Goal: Task Accomplishment & Management: Use online tool/utility

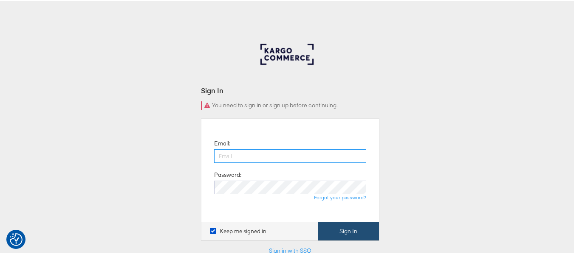
type input "aparna.doniparthi@kargo.com"
click at [351, 234] on button "Sign In" at bounding box center [348, 230] width 61 height 19
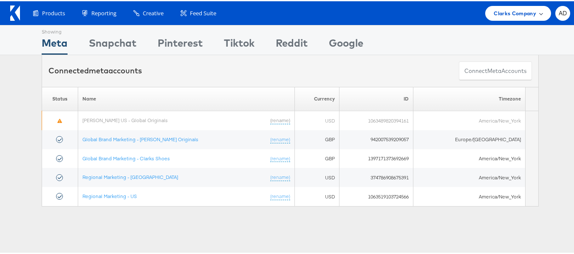
click at [512, 10] on span "Clarks Company" at bounding box center [514, 12] width 42 height 9
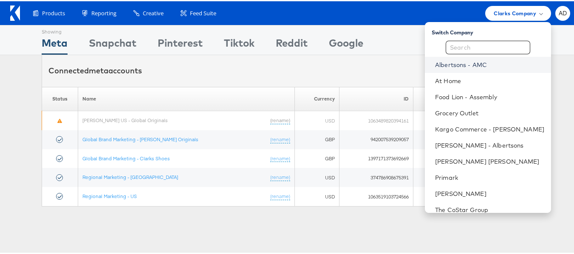
click at [445, 63] on link "Albertsons - AMC" at bounding box center [489, 63] width 109 height 8
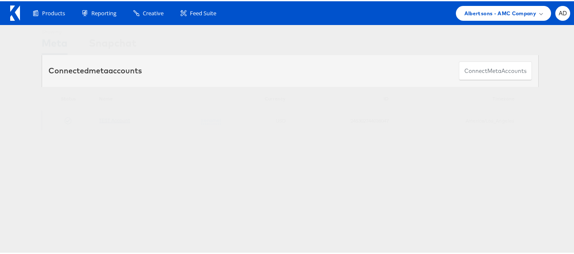
click at [106, 120] on link "TEST Account" at bounding box center [114, 119] width 31 height 6
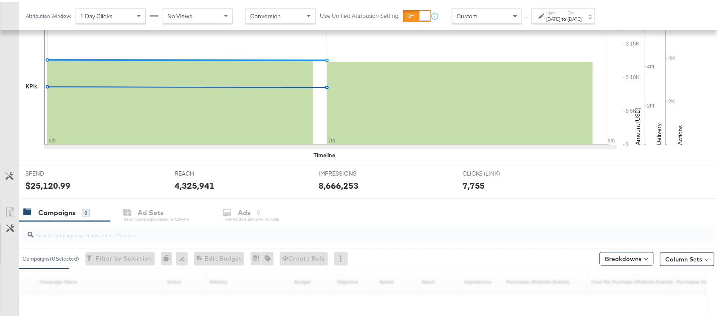
scroll to position [302, 0]
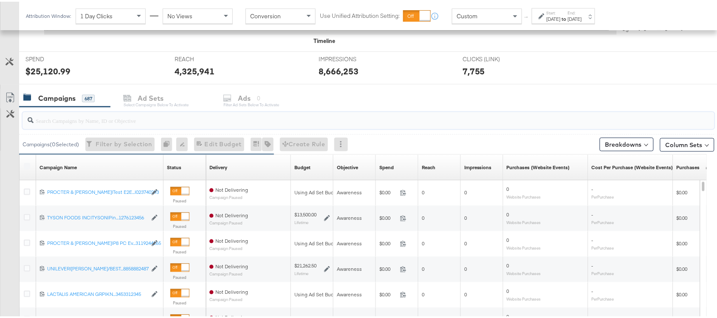
click at [65, 122] on input "search" at bounding box center [343, 115] width 618 height 17
paste input "120229509340170307"
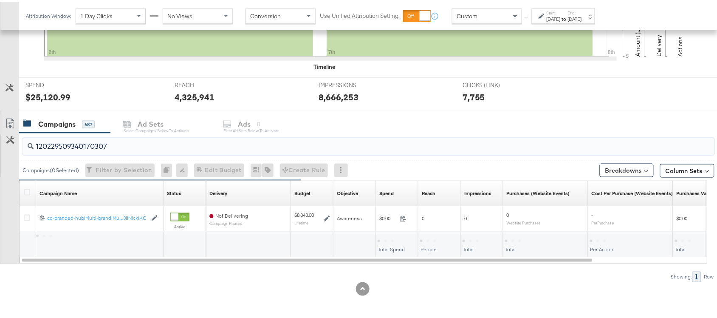
scroll to position [276, 0]
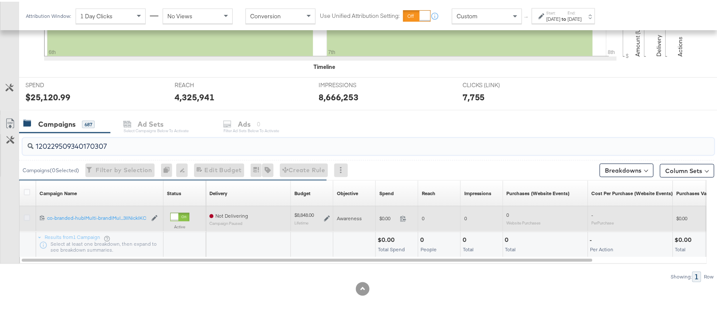
type input "120229509340170307"
click at [26, 217] on icon at bounding box center [27, 216] width 6 height 6
click at [0, 0] on input "checkbox" at bounding box center [0, 0] width 0 height 0
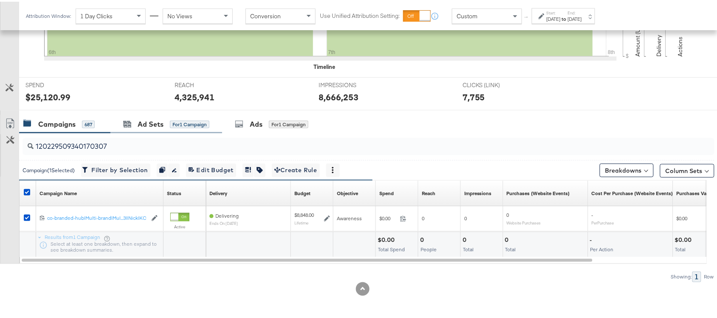
click at [150, 131] on div "Ad Sets for 1 Campaign" at bounding box center [166, 122] width 112 height 18
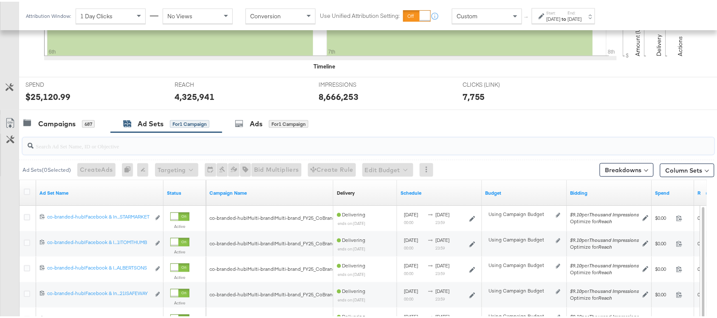
click at [85, 147] on input "search" at bounding box center [343, 140] width 618 height 17
paste input "co-branded-hub|Facebook & Instagram|Social Media|FBIG - Premium Carousel & Prod…"
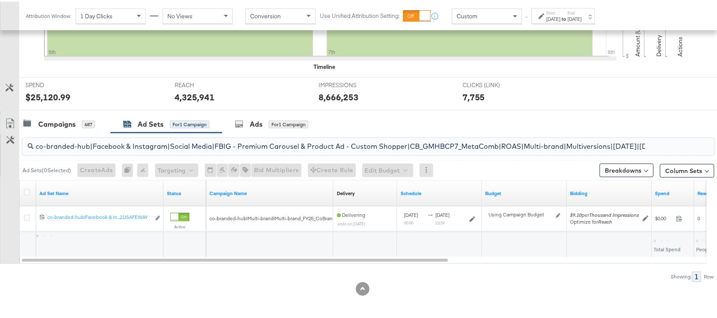
scroll to position [0, 243]
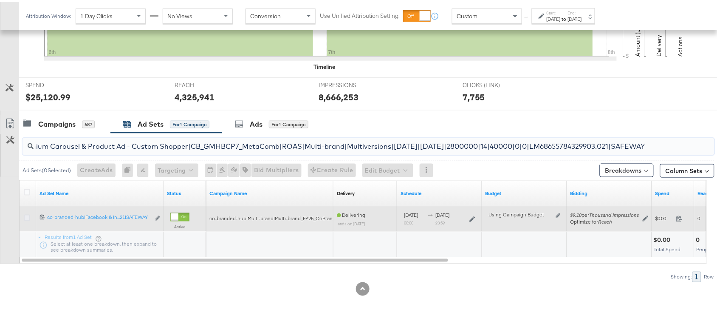
type input "co-branded-hub|Facebook & Instagram|Social Media|FBIG - Premium Carousel & Prod…"
click at [25, 217] on icon at bounding box center [27, 216] width 6 height 6
click at [0, 0] on input "checkbox" at bounding box center [0, 0] width 0 height 0
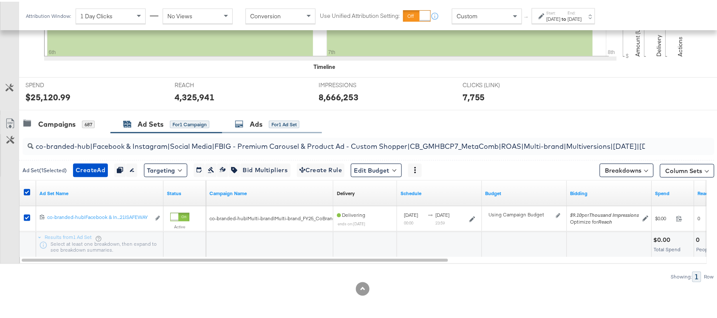
click at [257, 121] on div "Ads" at bounding box center [256, 123] width 13 height 10
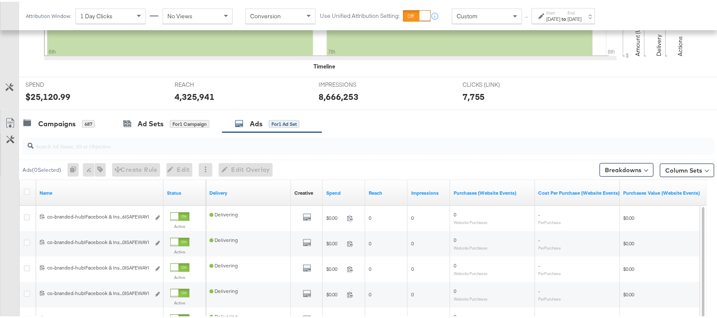
click at [96, 151] on div at bounding box center [369, 144] width 692 height 17
paste input "co-branded-hub|Facebook & Instagram|Social Media|FBIG - Premium Carousel & Prod…"
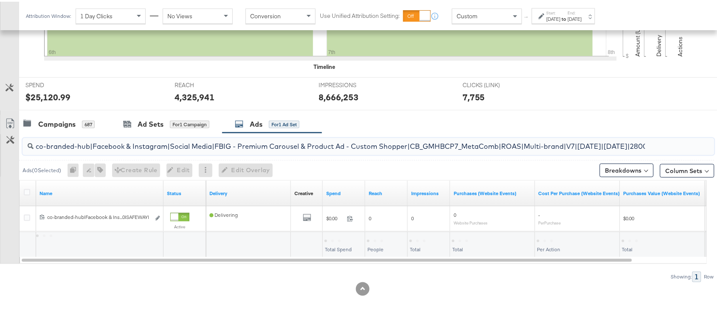
scroll to position [0, 218]
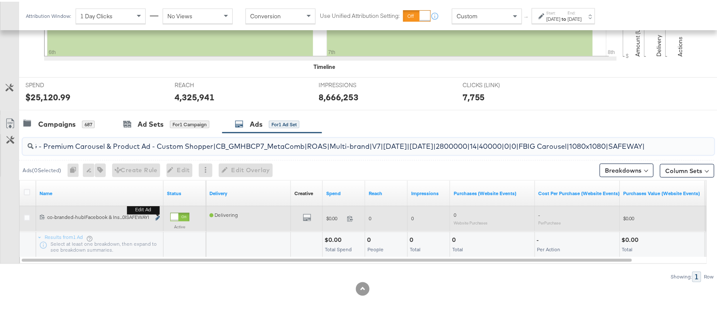
type input "co-branded-hub|Facebook & Instagram|Social Media|FBIG - Premium Carousel & Prod…"
click at [155, 217] on icon "link" at bounding box center [157, 216] width 4 height 5
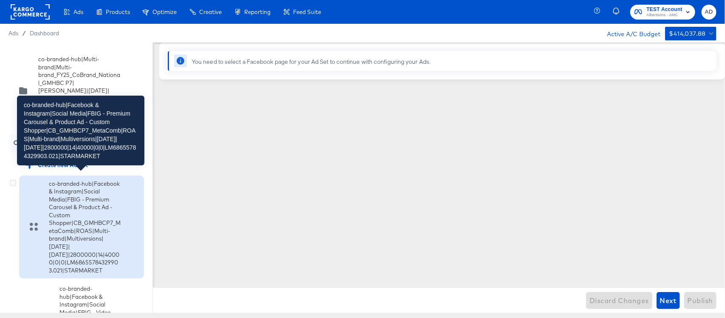
scroll to position [4197, 0]
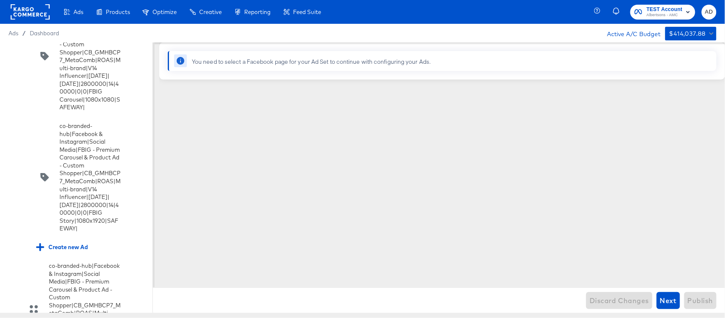
click at [0, 0] on input "checkbox" at bounding box center [0, 0] width 0 height 0
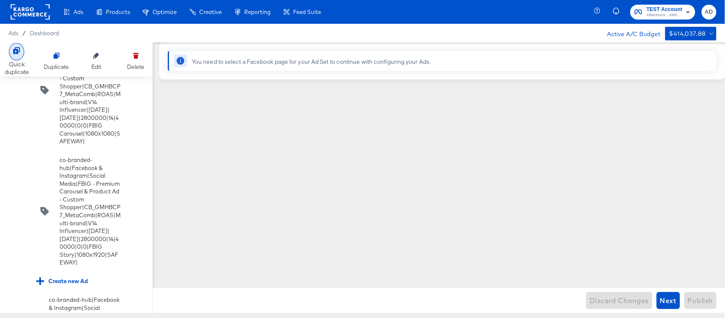
click at [18, 55] on div at bounding box center [16, 51] width 15 height 17
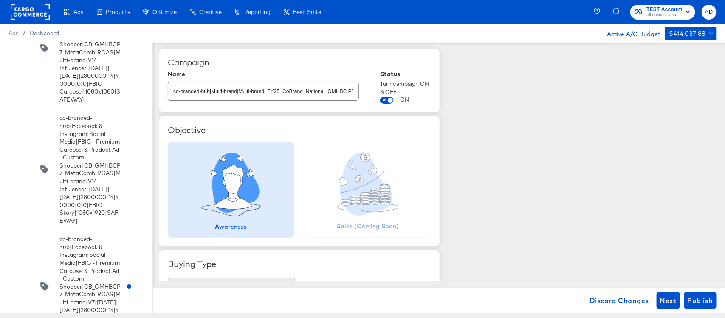
scroll to position [5116, 0]
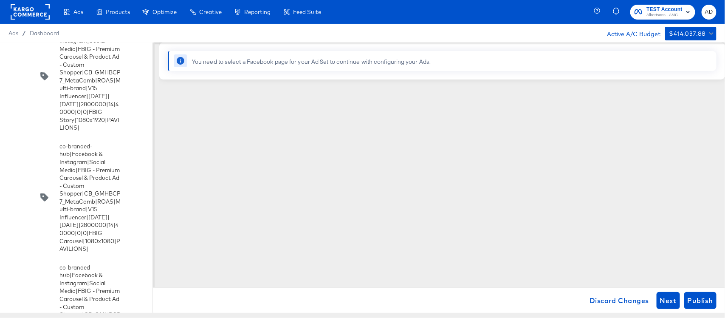
click at [487, 189] on div "You need to select a Facebook page for your Ad Set to continue with configuring…" at bounding box center [441, 161] width 565 height 238
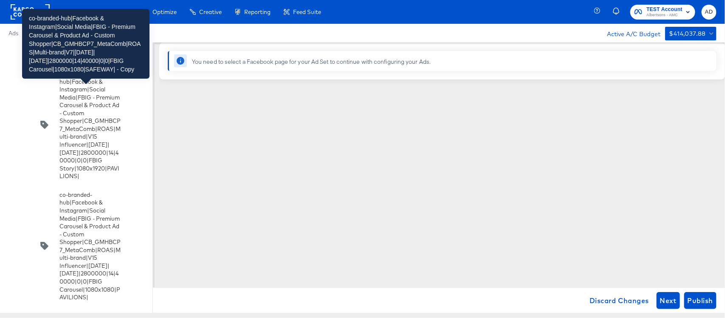
scroll to position [5067, 0]
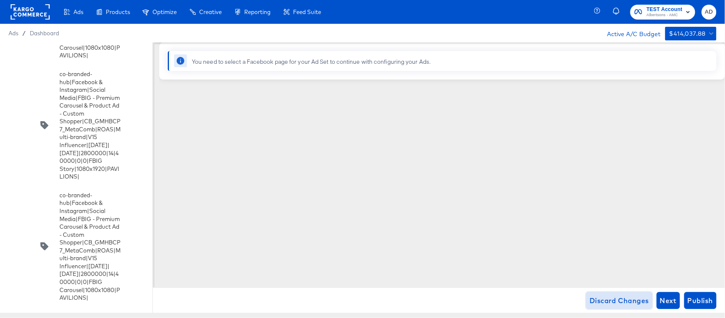
click at [617, 299] on span "Discard Changes" at bounding box center [618, 300] width 59 height 12
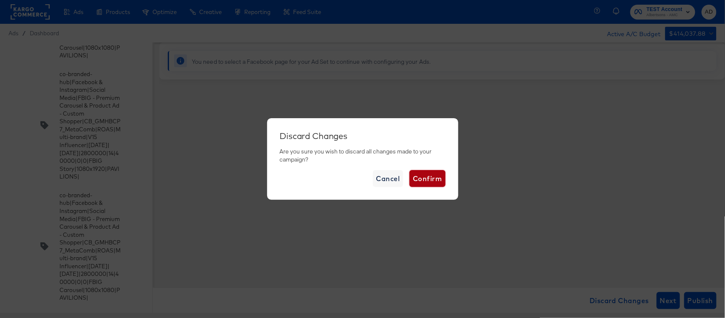
click at [432, 180] on span "Confirm" at bounding box center [427, 178] width 29 height 12
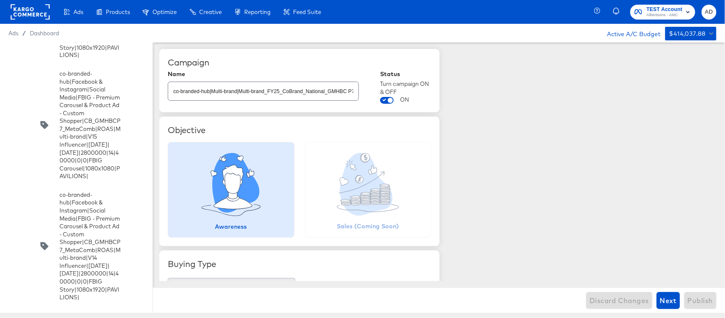
click at [22, 9] on rect at bounding box center [30, 11] width 39 height 15
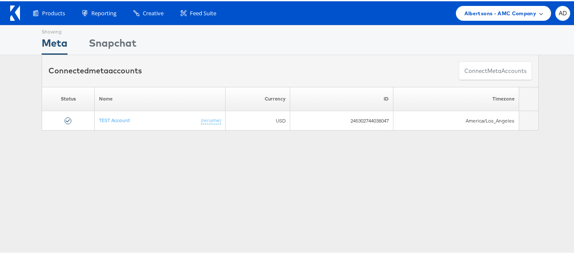
click at [480, 8] on span "Albertsons - AMC Company" at bounding box center [500, 12] width 72 height 9
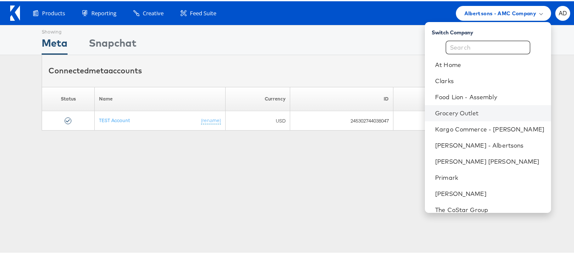
scroll to position [25, 0]
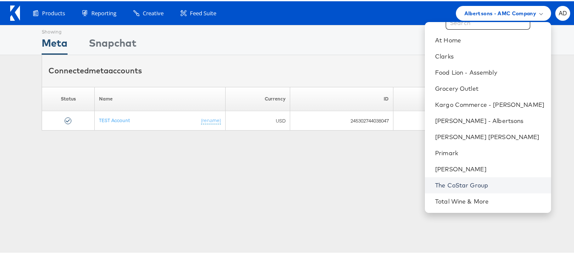
click at [461, 183] on link "The CoStar Group" at bounding box center [489, 184] width 109 height 8
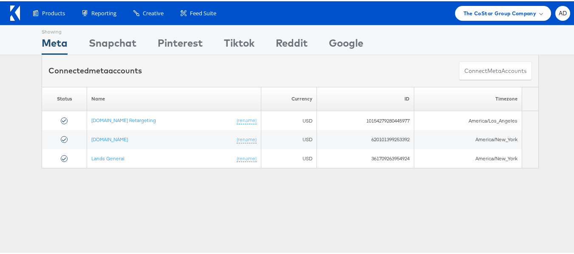
click at [348, 199] on div "Showing Meta Showing Snapchat Showing Pinterest Showing Tiktok Showing Reddit S…" at bounding box center [290, 236] width 580 height 425
click at [491, 13] on span "The CoStar Group Company" at bounding box center [499, 12] width 73 height 9
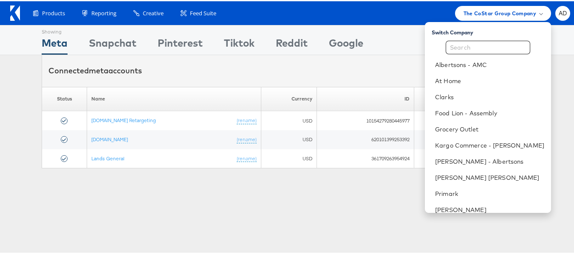
click at [359, 66] on div "Connected meta accounts Connect meta Accounts" at bounding box center [290, 70] width 497 height 32
